Goal: Information Seeking & Learning: Understand process/instructions

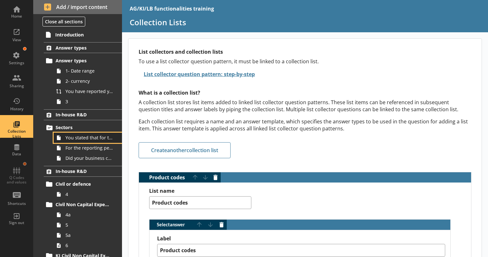
click at [84, 137] on span "You stated that for the period [From] to [To], [Ru Name] carried out in-house R…" at bounding box center [90, 138] width 48 height 6
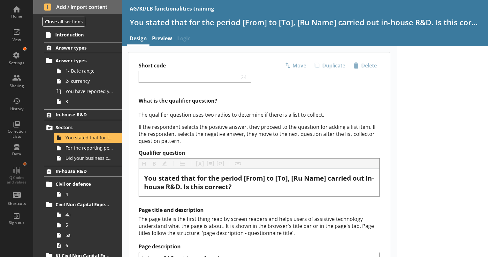
click at [292, 134] on p "If the respondent selects the positive answer, they proceed to the question for…" at bounding box center [259, 133] width 241 height 21
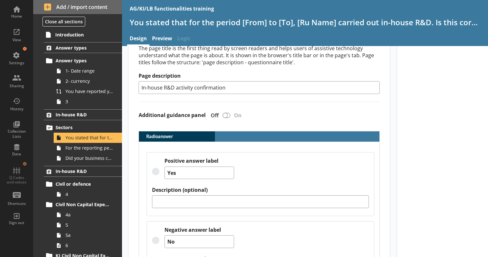
scroll to position [219, 0]
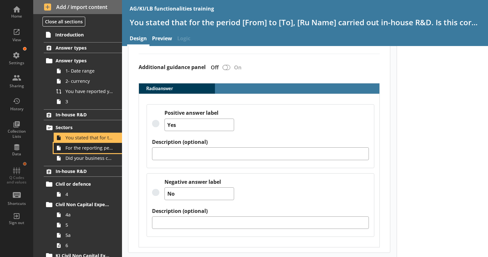
click at [92, 145] on span "For the reporting period, for which of the following product codes has your bus…" at bounding box center [90, 148] width 48 height 6
type textarea "x"
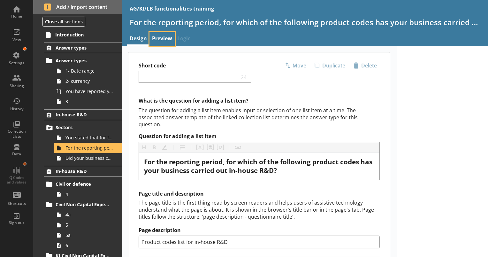
click at [157, 40] on link "Preview" at bounding box center [162, 39] width 25 height 14
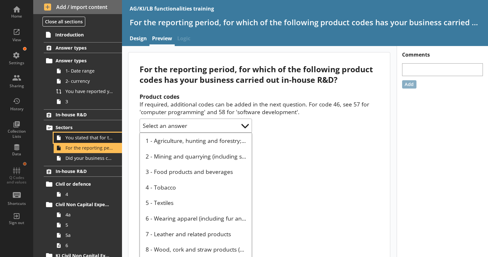
click at [74, 135] on span "You stated that for the period [From] to [To], [Ru Name] carried out in-house R…" at bounding box center [90, 138] width 48 height 6
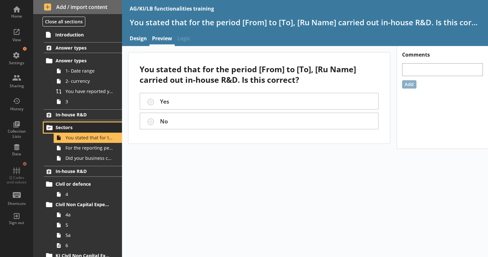
click at [65, 126] on span "Sectors" at bounding box center [83, 127] width 55 height 6
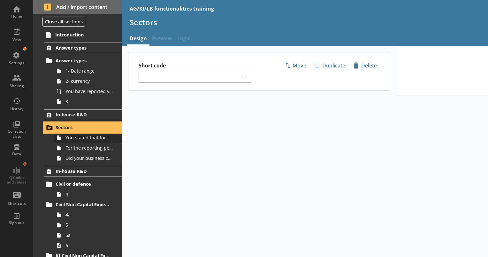
select select "6d88e6e1-4743-41ce-825a-624a285220cd"
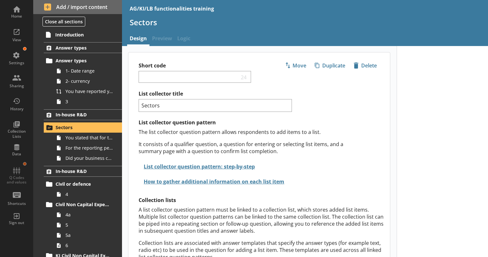
click at [287, 137] on div "The list collector question pattern allows respondents to add items to a list. …" at bounding box center [252, 142] width 226 height 26
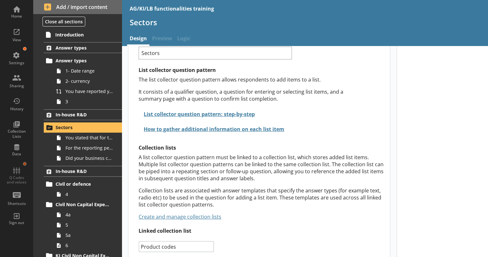
scroll to position [55, 0]
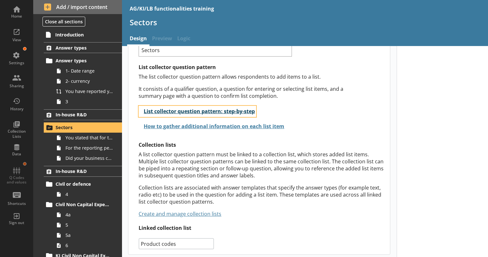
click at [245, 111] on button "List collector question pattern: step-by-step" at bounding box center [198, 111] width 118 height 11
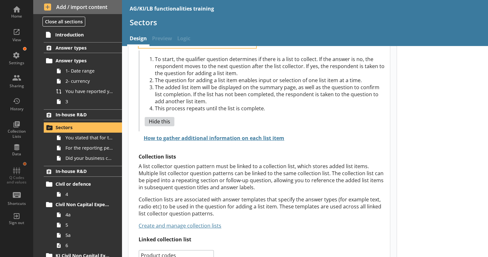
scroll to position [135, 0]
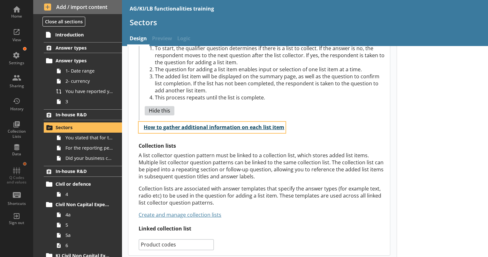
click at [178, 124] on button "How to gather additional information on each list item" at bounding box center [212, 127] width 147 height 11
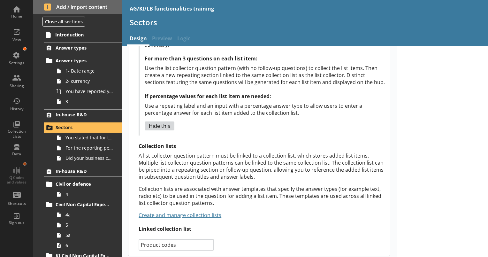
scroll to position [310, 0]
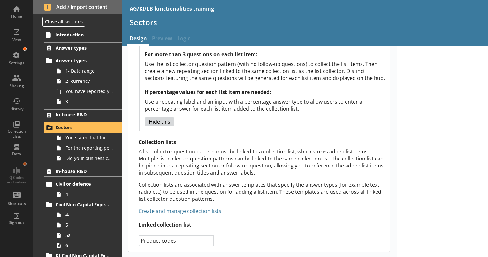
click at [169, 213] on link "Create and manage collection lists" at bounding box center [180, 210] width 83 height 7
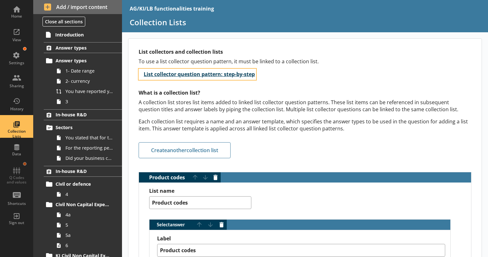
click at [195, 74] on button "List collector question pattern: step-by-step" at bounding box center [198, 74] width 118 height 11
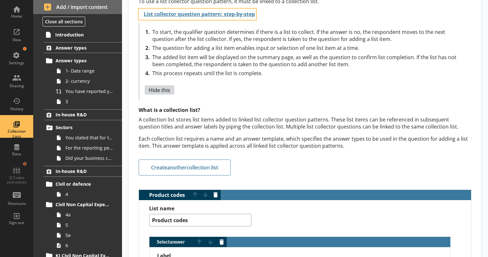
scroll to position [64, 0]
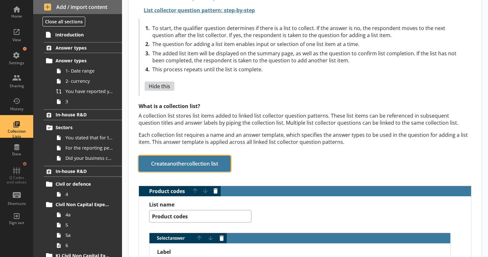
click at [191, 161] on button "Create another collection list" at bounding box center [185, 164] width 92 height 16
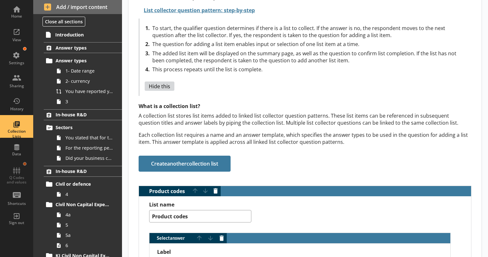
scroll to position [1826, 0]
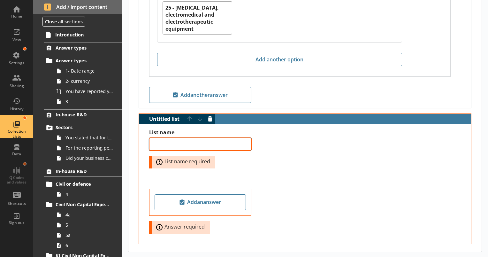
click at [203, 141] on textarea "List name" at bounding box center [200, 144] width 102 height 13
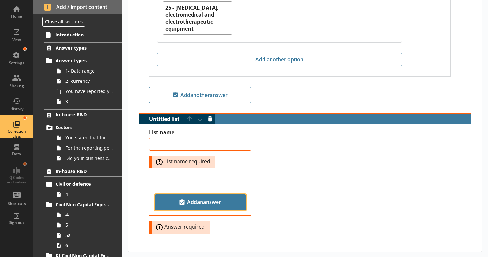
click at [196, 197] on span "Add an answer" at bounding box center [201, 202] width 86 height 10
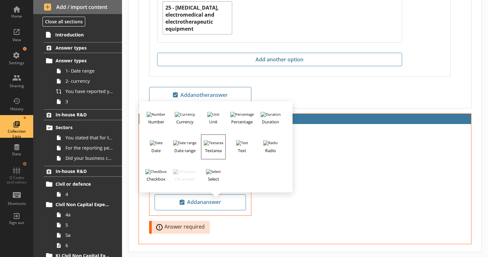
click at [216, 145] on h3 "Textarea" at bounding box center [214, 149] width 24 height 8
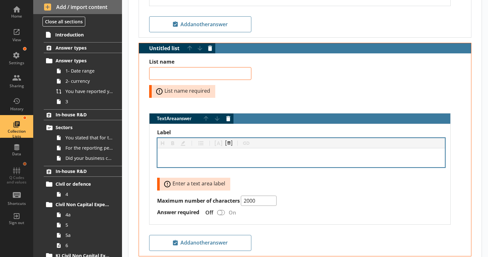
scroll to position [1908, 0]
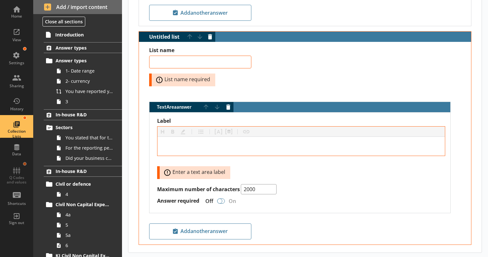
click at [223, 199] on div "TextArea answer" at bounding box center [221, 201] width 8 height 5
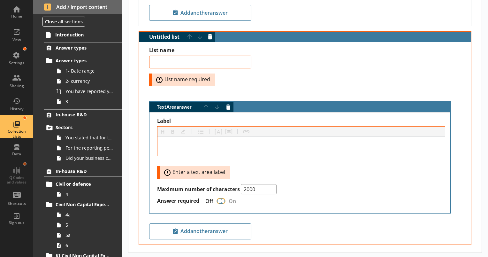
type textarea "x"
checkbox input "true"
type textarea "x"
checkbox input "false"
click at [229, 102] on button "Delete answer" at bounding box center [228, 107] width 10 height 10
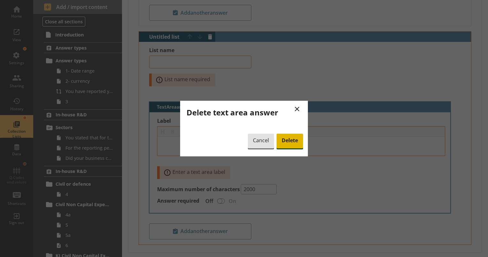
drag, startPoint x: 289, startPoint y: 140, endPoint x: 271, endPoint y: 142, distance: 18.3
click at [289, 141] on span "Delete" at bounding box center [290, 141] width 27 height 15
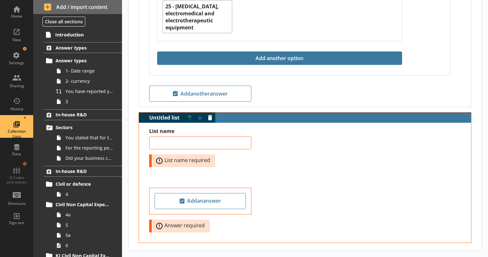
scroll to position [1826, 0]
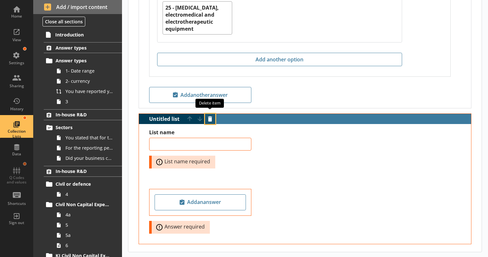
click at [214, 114] on button "Delete item" at bounding box center [210, 119] width 10 height 10
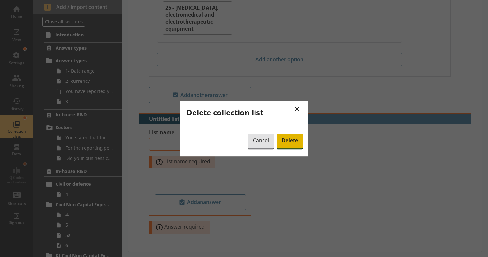
click at [298, 142] on span "Delete" at bounding box center [290, 141] width 27 height 15
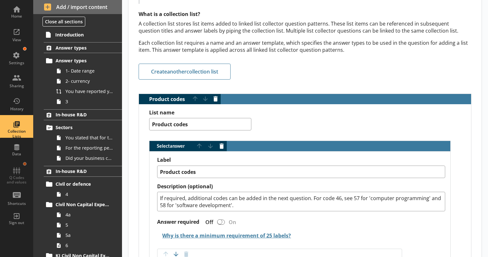
scroll to position [0, 0]
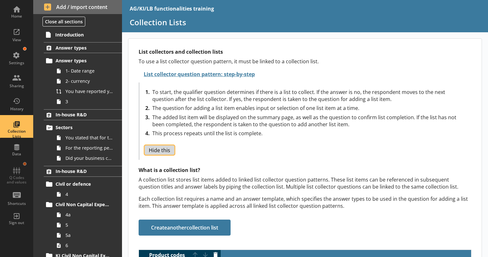
click at [158, 153] on button "Hide this" at bounding box center [160, 149] width 30 height 9
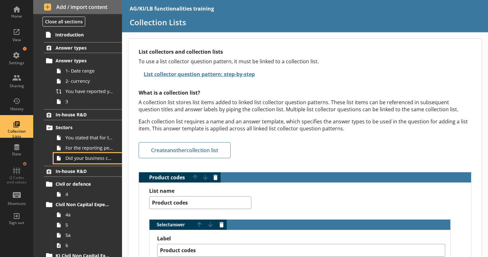
click at [83, 159] on span "Did your business carry out in-house R&D for any other product codes?" at bounding box center [90, 158] width 48 height 6
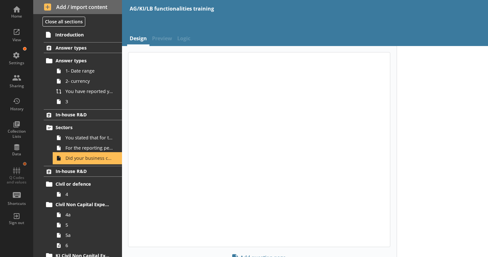
type textarea "x"
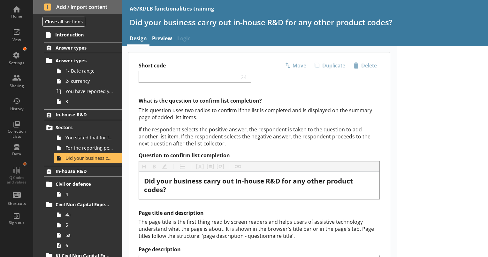
click at [308, 111] on p "This question uses two radios to confirm if the list is completed and is displa…" at bounding box center [259, 114] width 241 height 14
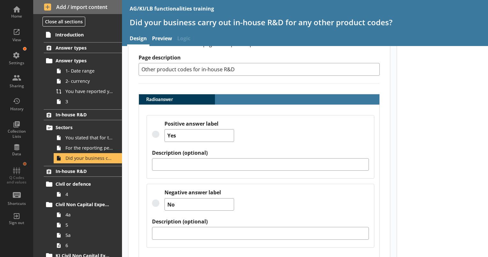
scroll to position [201, 0]
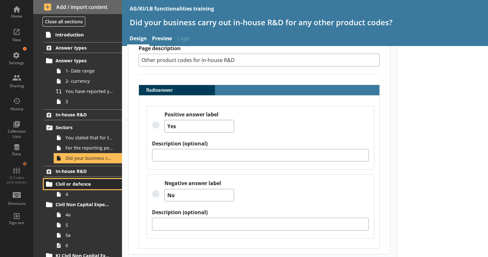
click at [69, 184] on span "Civil or defence" at bounding box center [83, 184] width 55 height 6
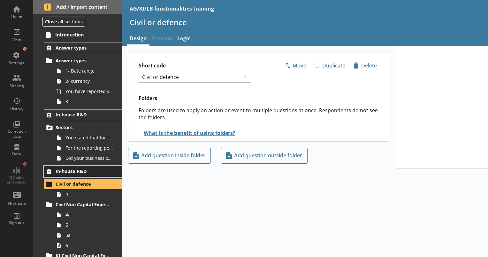
click at [66, 173] on span "In-house R&D" at bounding box center [83, 171] width 55 height 6
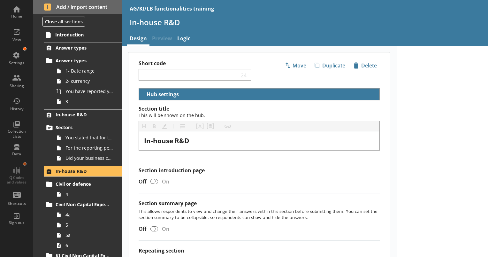
click at [239, 168] on label "Section introduction page" at bounding box center [259, 170] width 241 height 7
click at [160, 176] on input "Section introduction page" at bounding box center [154, 181] width 10 height 11
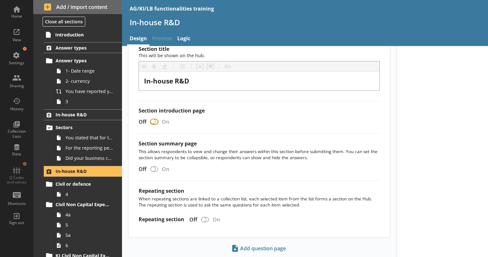
checkbox input "true"
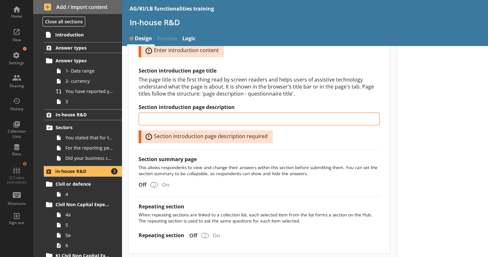
scroll to position [256, 0]
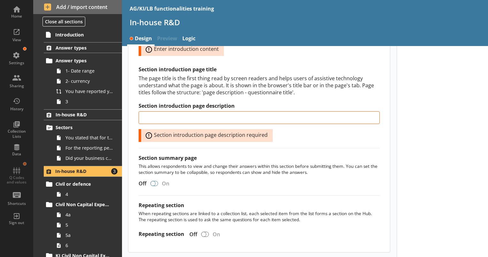
click at [156, 181] on div at bounding box center [155, 183] width 8 height 5
checkbox input "true"
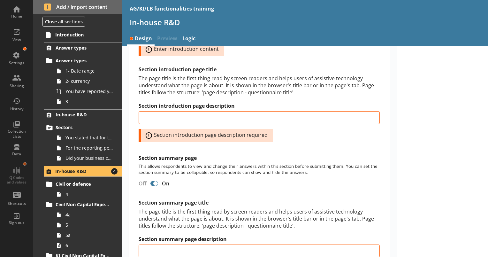
click at [462, 228] on div at bounding box center [443, 85] width 92 height 590
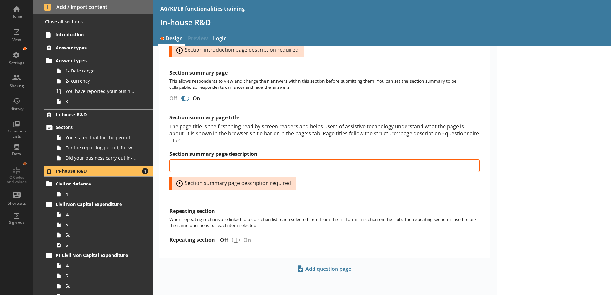
scroll to position [327, 0]
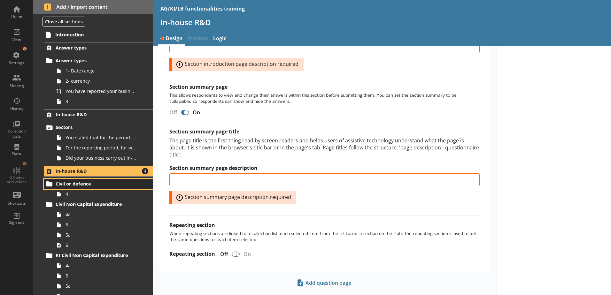
click at [74, 184] on span "Civil or defence" at bounding box center [95, 184] width 78 height 6
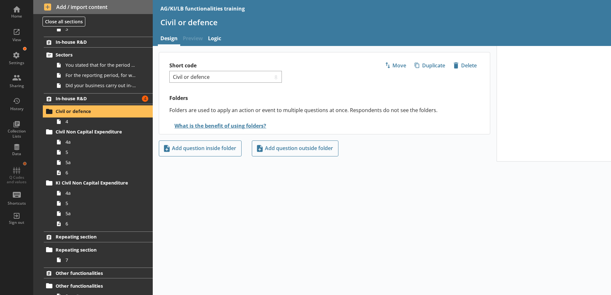
scroll to position [128, 0]
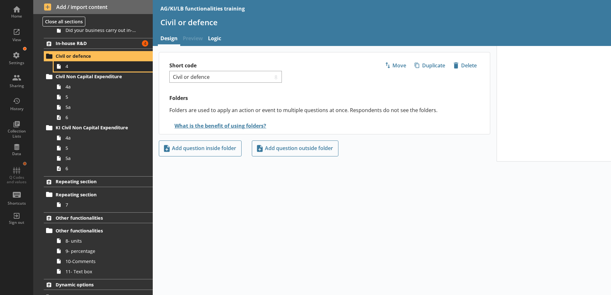
click at [65, 70] on link "4" at bounding box center [103, 66] width 99 height 10
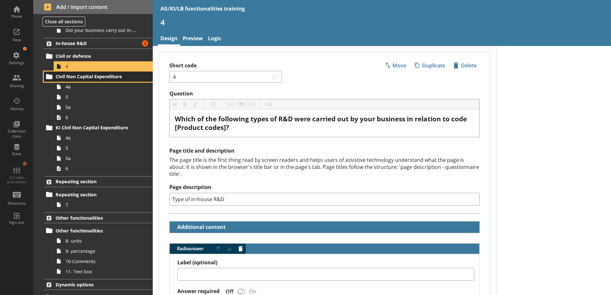
click at [92, 75] on span "Civil Non Capital Expenditure" at bounding box center [95, 77] width 78 height 6
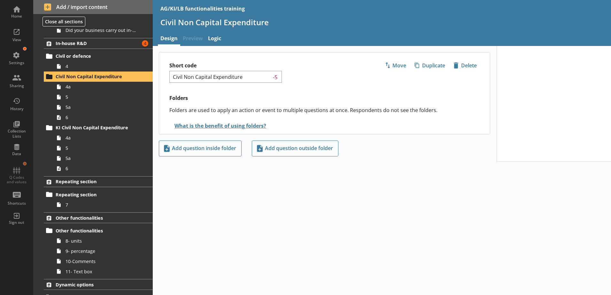
click at [193, 40] on span "Preview" at bounding box center [192, 39] width 25 height 14
click at [211, 76] on input "Civil Non Capital Expenditure" at bounding box center [221, 77] width 99 height 6
click at [213, 95] on h2 "Folders" at bounding box center [324, 98] width 310 height 7
click at [222, 123] on button "What is the benefit of using folders?" at bounding box center [218, 125] width 98 height 11
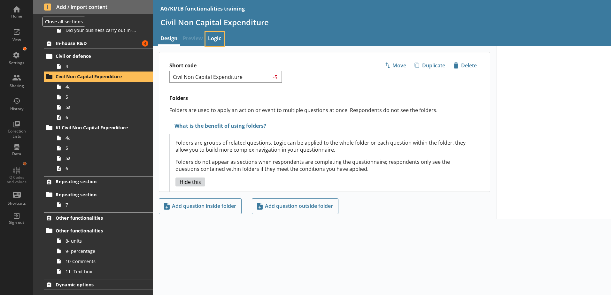
click at [218, 40] on link "Logic" at bounding box center [215, 39] width 18 height 14
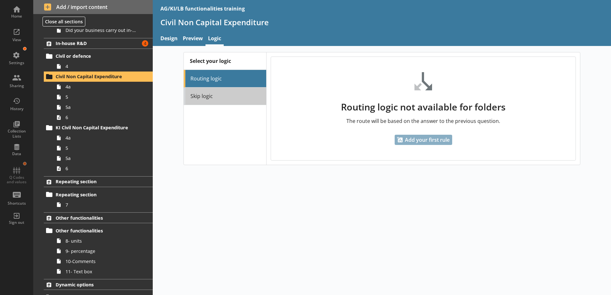
click at [206, 98] on link "Skip logic" at bounding box center [225, 97] width 82 height 18
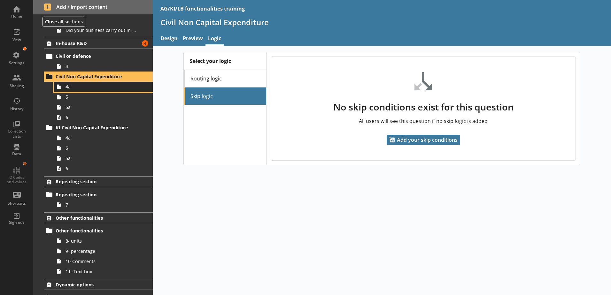
click at [81, 91] on link "4a" at bounding box center [103, 87] width 99 height 10
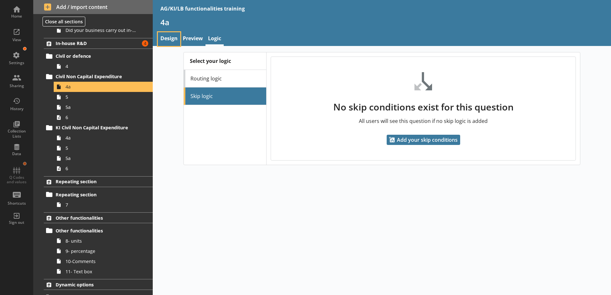
click at [170, 36] on link "Design" at bounding box center [169, 39] width 22 height 14
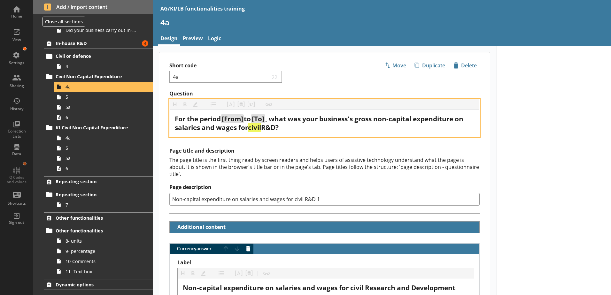
click at [299, 128] on div "For the period [From] to [To] , what was your business's gross non-capital expe…" at bounding box center [325, 123] width 300 height 17
click at [241, 104] on button "Pipe metadata" at bounding box center [241, 104] width 10 height 10
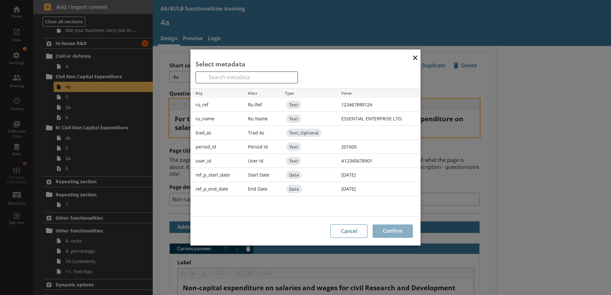
click at [225, 172] on div "ref_p_start_date" at bounding box center [217, 175] width 52 height 14
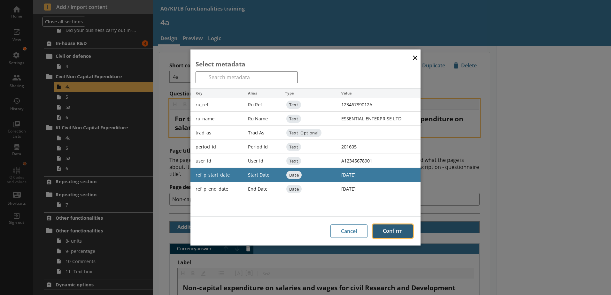
click at [396, 230] on button "Confirm" at bounding box center [393, 231] width 40 height 13
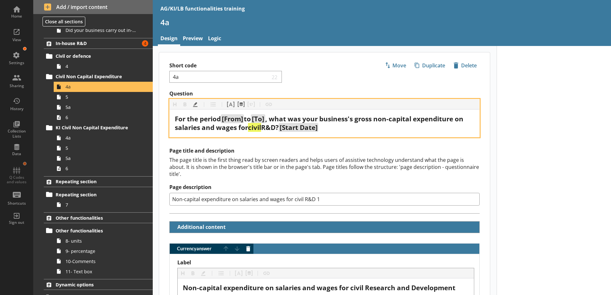
click at [264, 116] on span "[To]" at bounding box center [258, 118] width 12 height 9
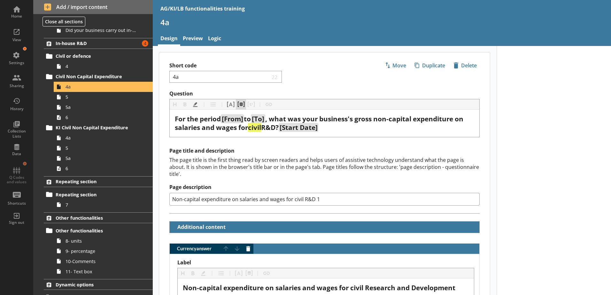
click at [244, 100] on button "Pipe metadata" at bounding box center [241, 104] width 10 height 10
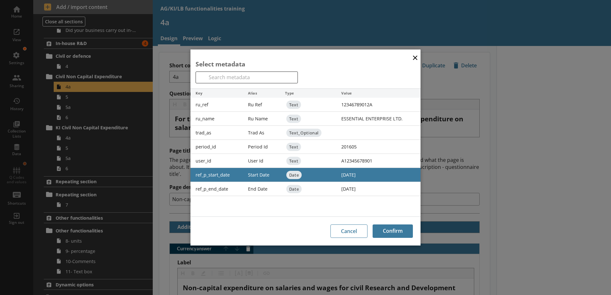
click at [250, 187] on div "End Date" at bounding box center [261, 189] width 37 height 14
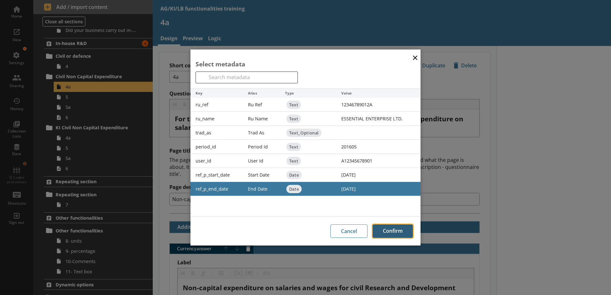
click at [401, 228] on button "Confirm" at bounding box center [393, 231] width 40 height 13
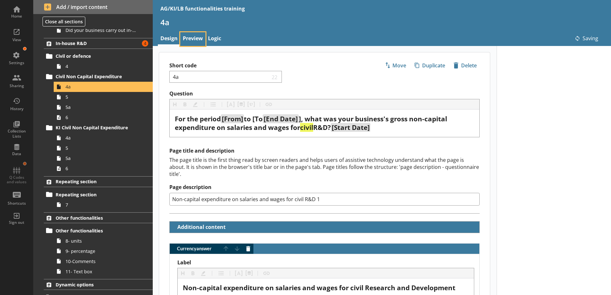
click at [188, 40] on link "Preview" at bounding box center [192, 39] width 25 height 14
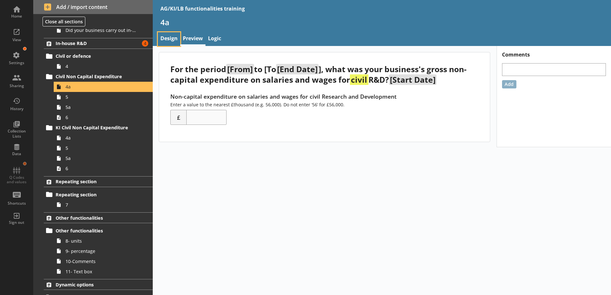
click at [171, 39] on link "Design" at bounding box center [169, 39] width 22 height 14
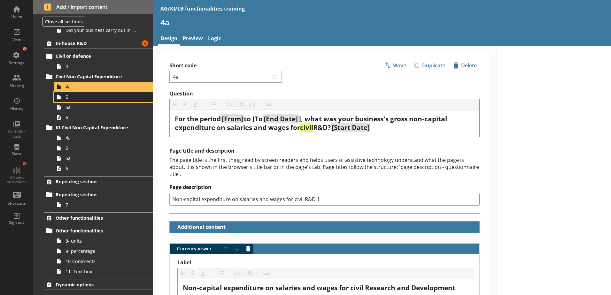
click at [66, 99] on span "5" at bounding box center [101, 97] width 71 height 6
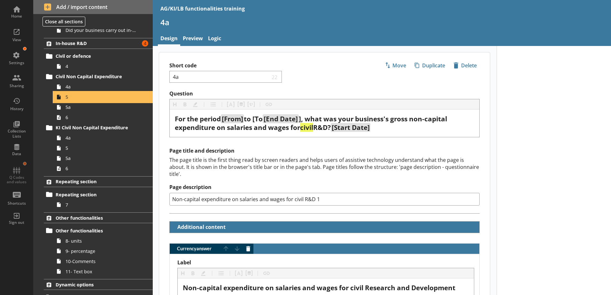
type textarea "x"
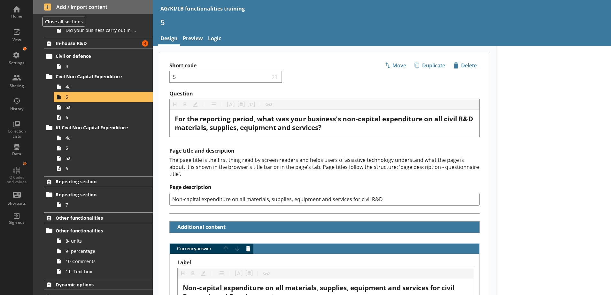
drag, startPoint x: 532, startPoint y: 80, endPoint x: 518, endPoint y: 122, distance: 44.7
click at [488, 82] on div at bounding box center [554, 277] width 115 height 463
click at [77, 109] on span "5a" at bounding box center [101, 107] width 71 height 6
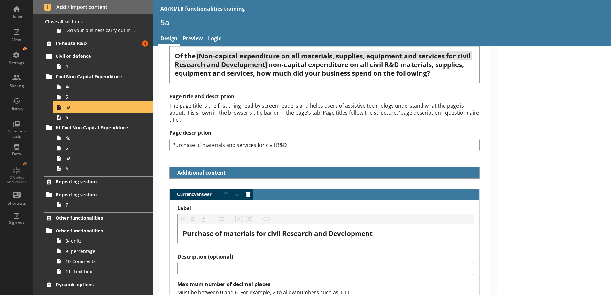
scroll to position [32, 0]
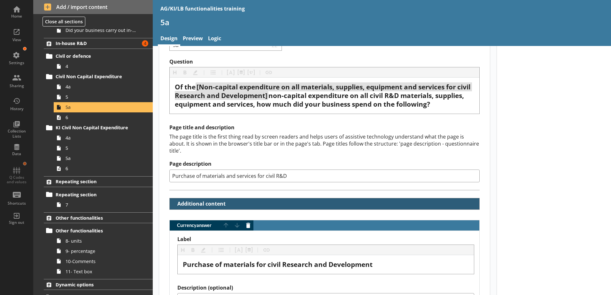
click at [224, 199] on button "Additional content" at bounding box center [199, 204] width 55 height 11
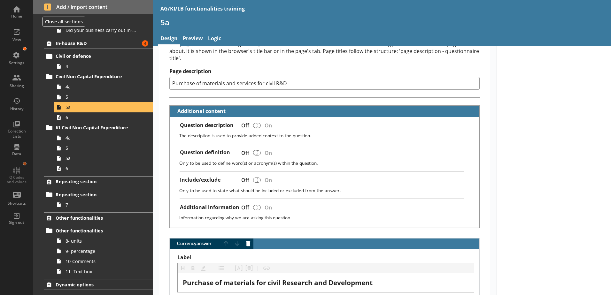
scroll to position [128, 0]
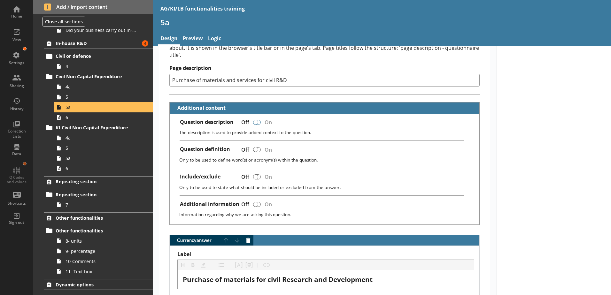
click at [259, 120] on div at bounding box center [257, 122] width 8 height 5
checkbox input "true"
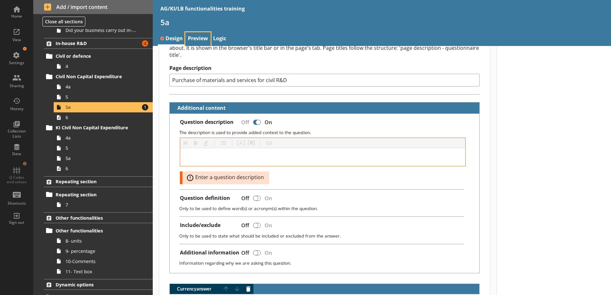
click at [193, 38] on link "Preview" at bounding box center [197, 39] width 25 height 14
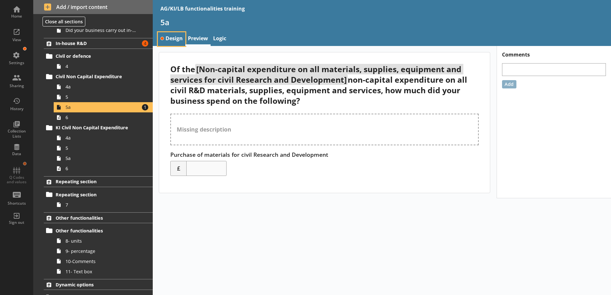
click at [170, 36] on link "Design" at bounding box center [171, 39] width 27 height 14
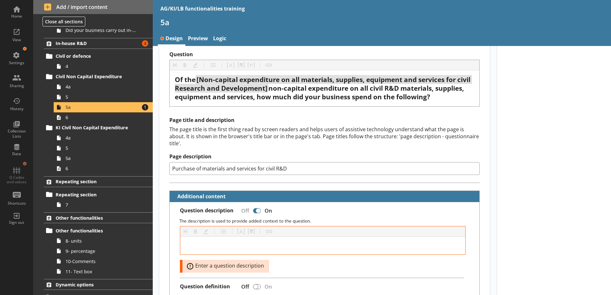
scroll to position [96, 0]
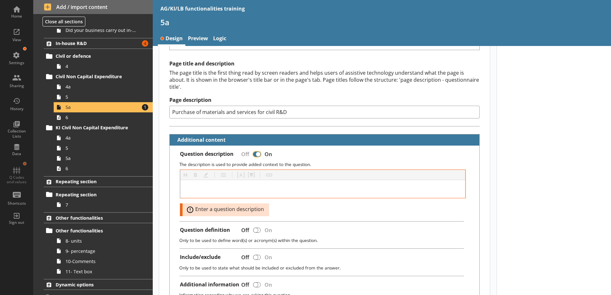
click at [253, 149] on input "Question description" at bounding box center [257, 154] width 10 height 11
checkbox input "false"
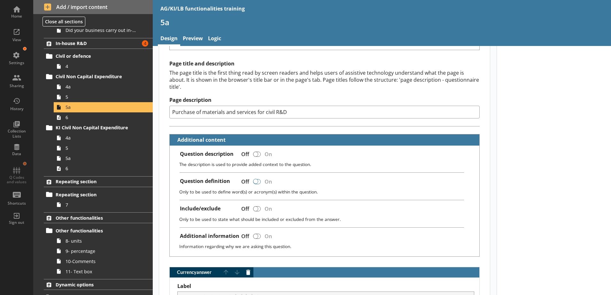
click at [258, 179] on div at bounding box center [257, 181] width 8 height 5
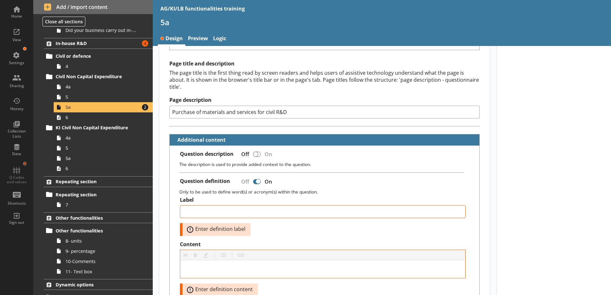
click at [254, 179] on div at bounding box center [257, 181] width 8 height 5
checkbox input "false"
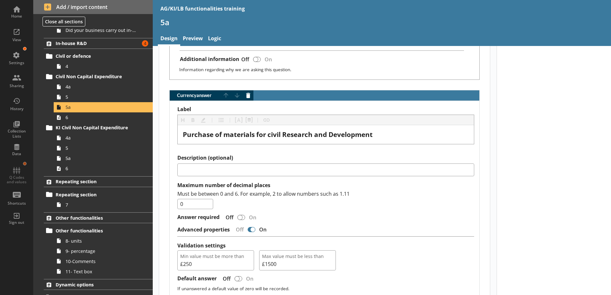
scroll to position [288, 0]
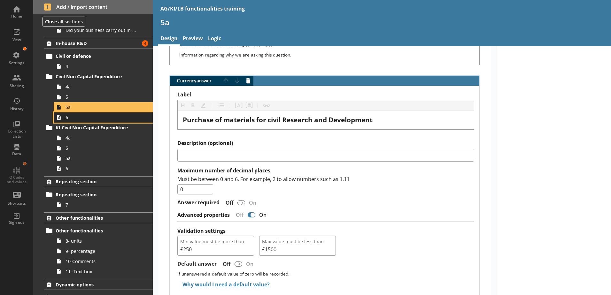
click at [68, 119] on span "6" at bounding box center [101, 117] width 71 height 6
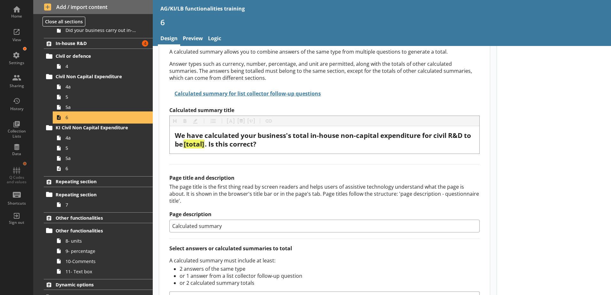
scroll to position [64, 0]
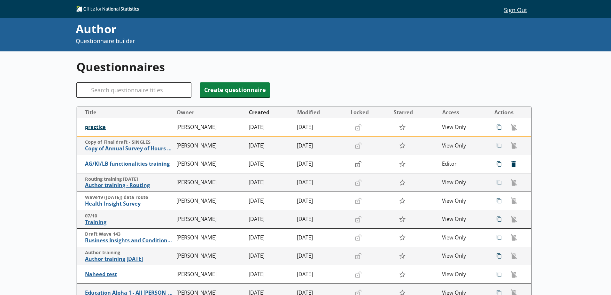
click at [98, 129] on span "practice" at bounding box center [129, 127] width 88 height 7
